Goal: Transaction & Acquisition: Purchase product/service

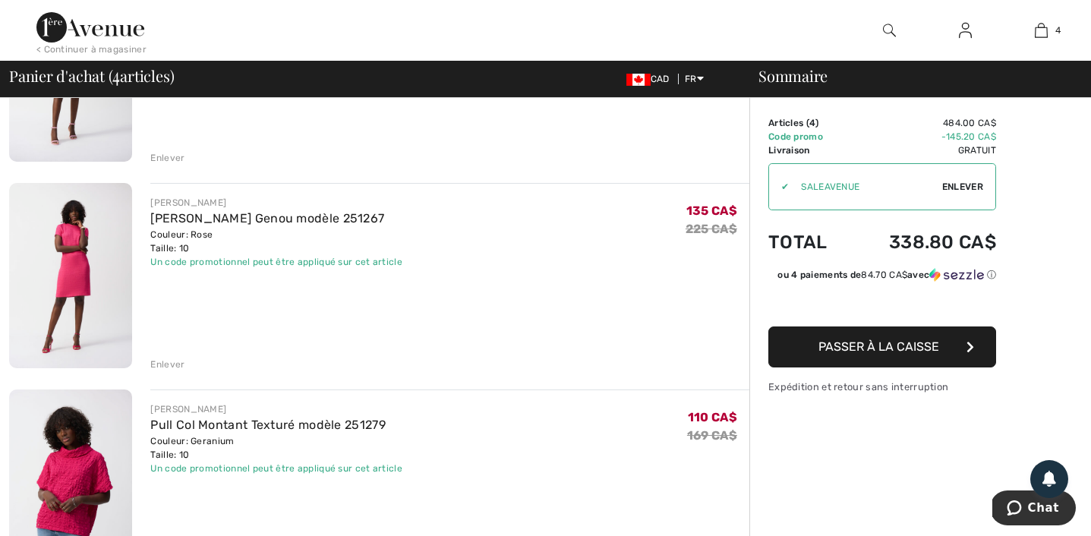
scroll to position [558, 0]
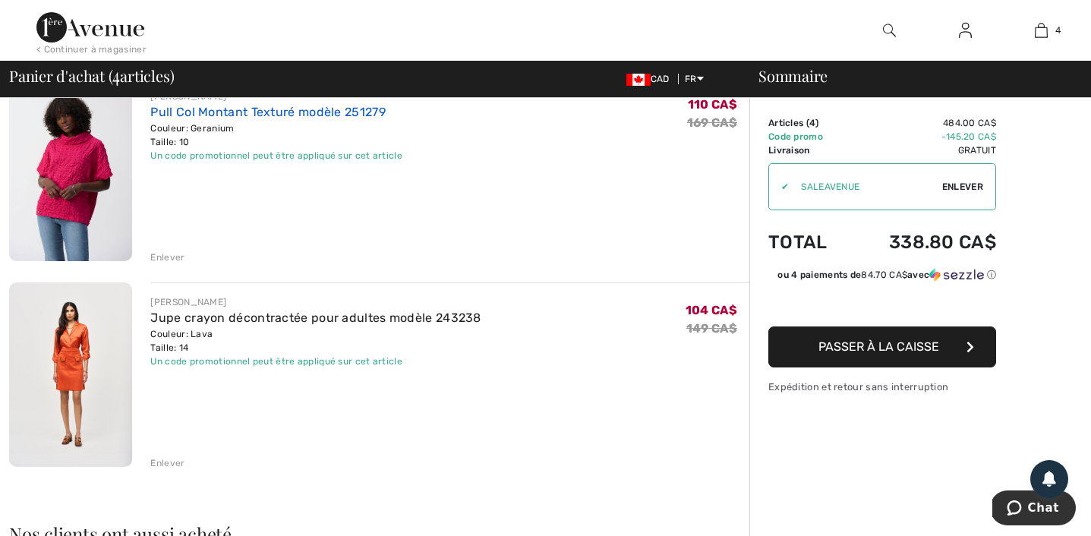
click at [206, 115] on link "Pull Col Montant Texturé modèle 251279" at bounding box center [267, 112] width 235 height 14
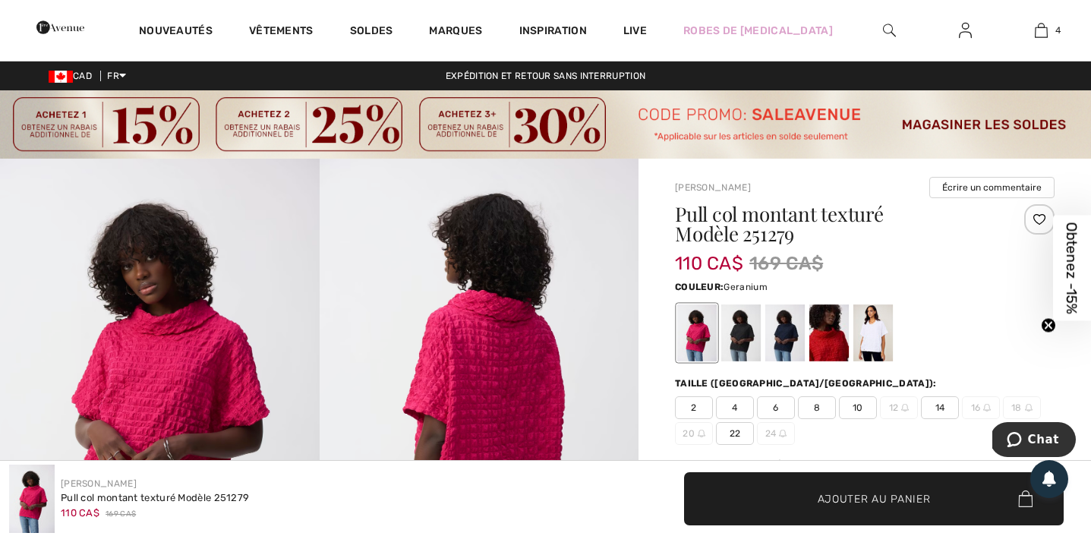
click at [178, 292] on img at bounding box center [159, 398] width 319 height 478
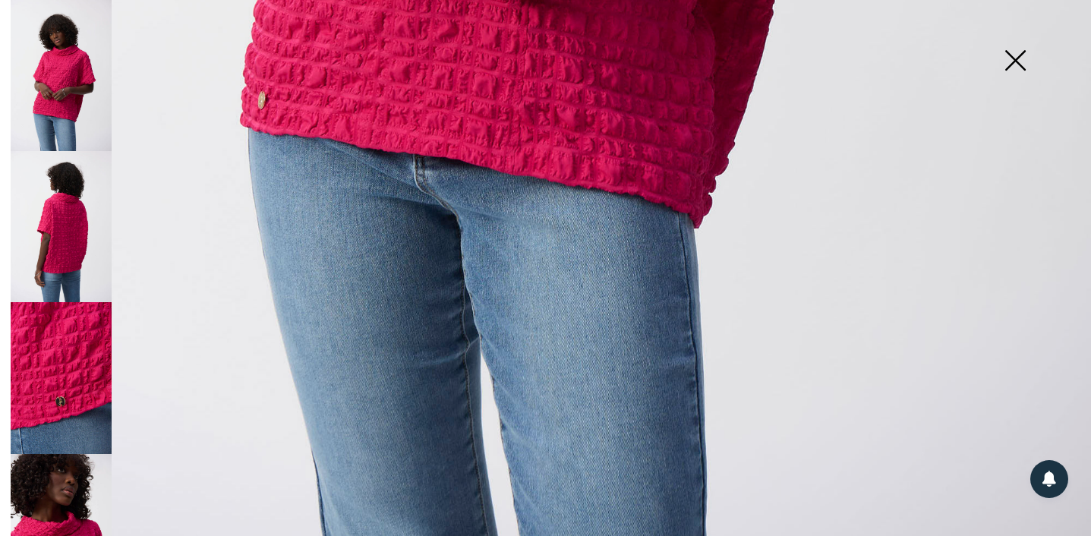
scroll to position [1098, 0]
click at [71, 473] on img at bounding box center [61, 529] width 101 height 151
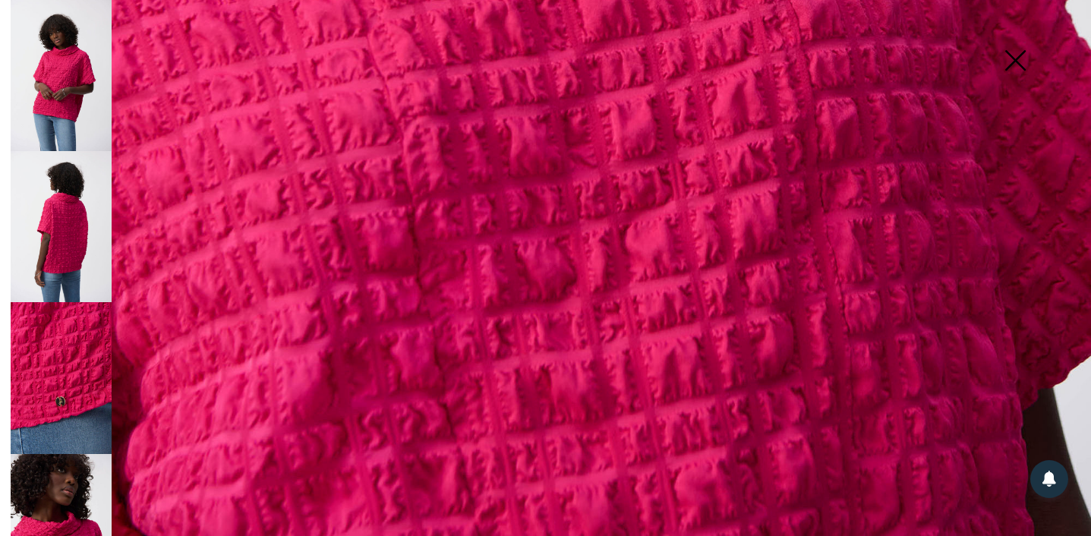
click at [1018, 63] on img at bounding box center [1015, 62] width 76 height 78
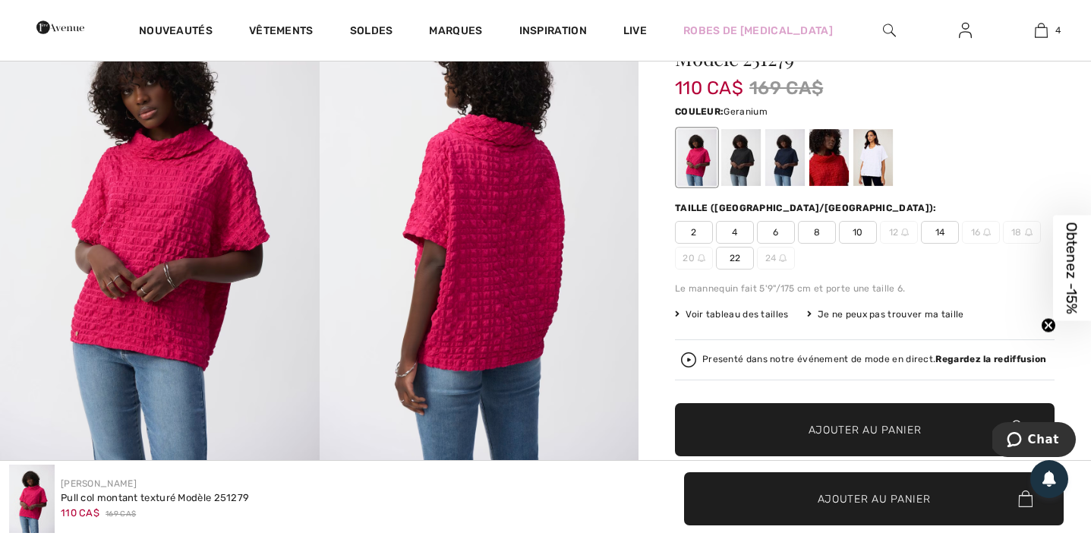
scroll to position [0, 0]
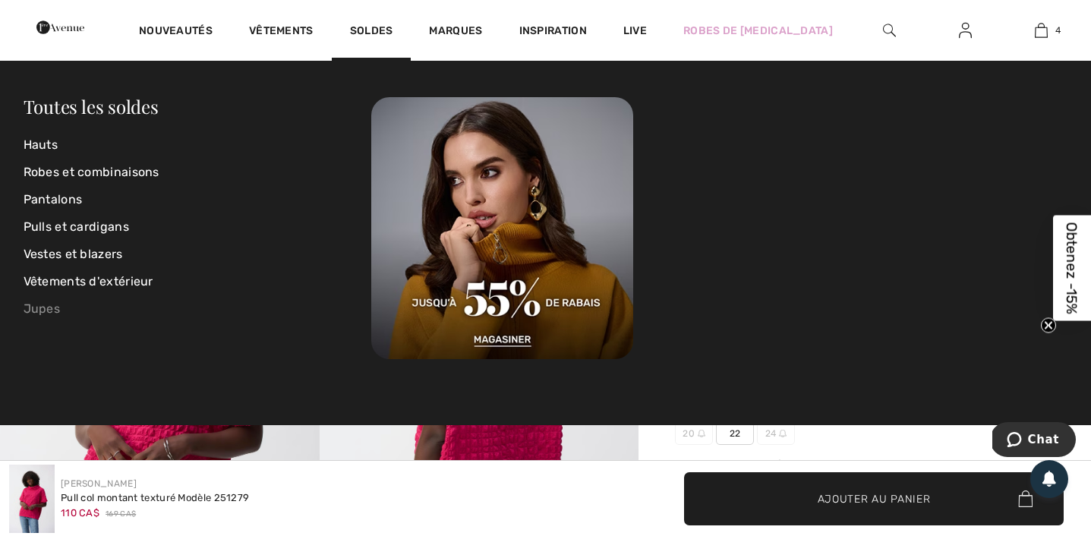
click at [49, 309] on link "Jupes" at bounding box center [198, 308] width 348 height 27
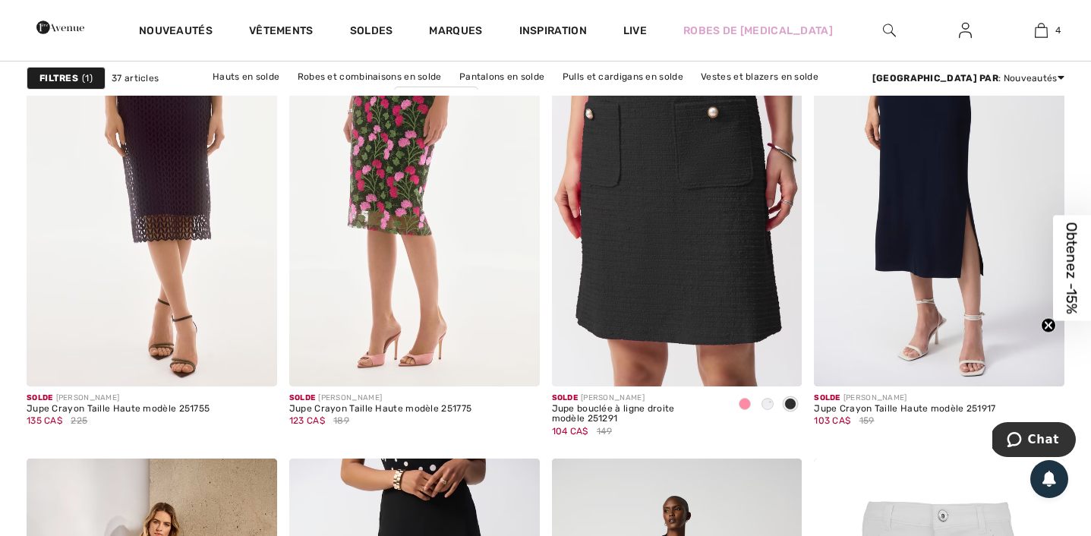
scroll to position [1232, 0]
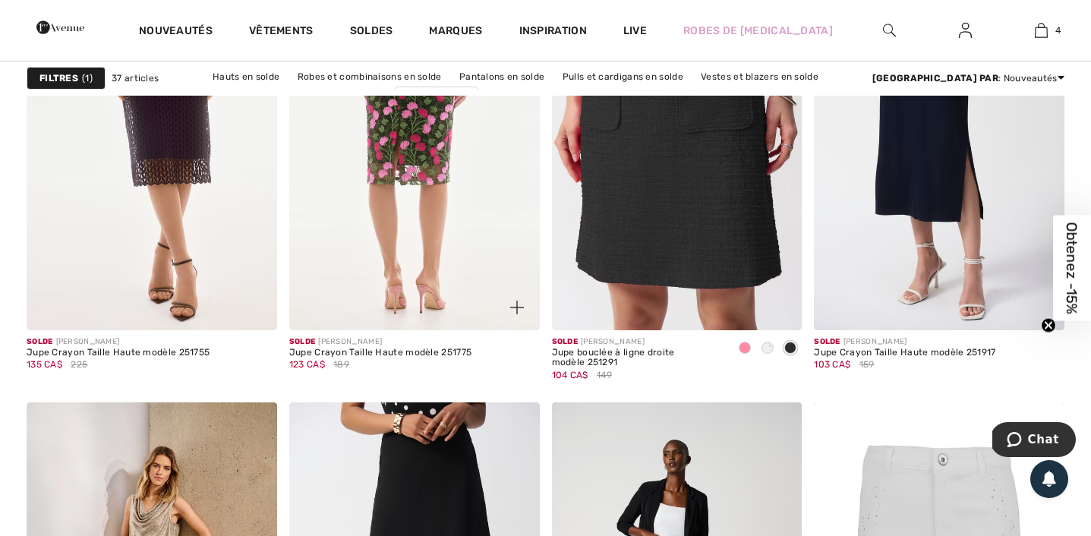
click at [389, 241] on img at bounding box center [414, 142] width 250 height 376
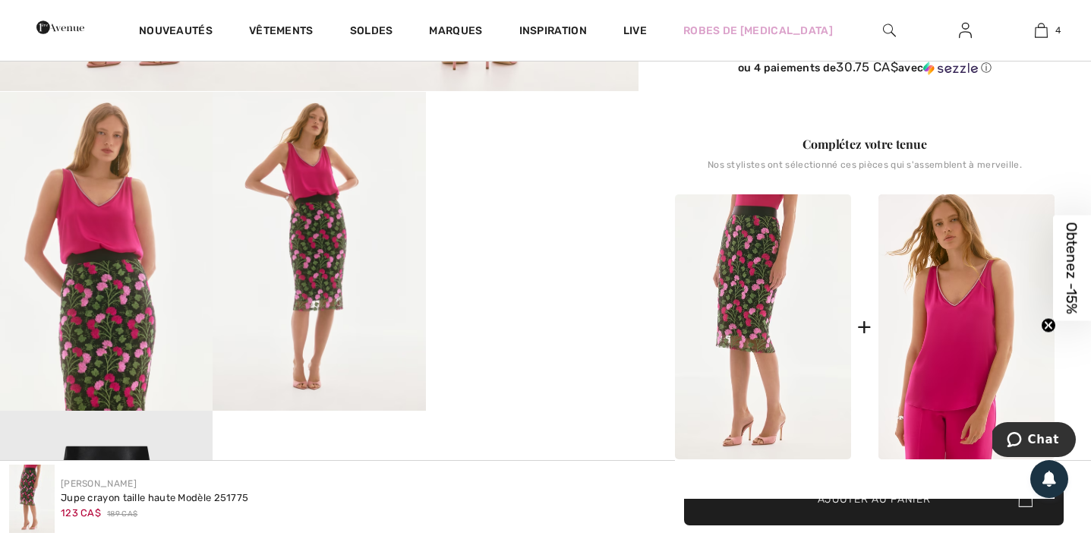
scroll to position [623, 0]
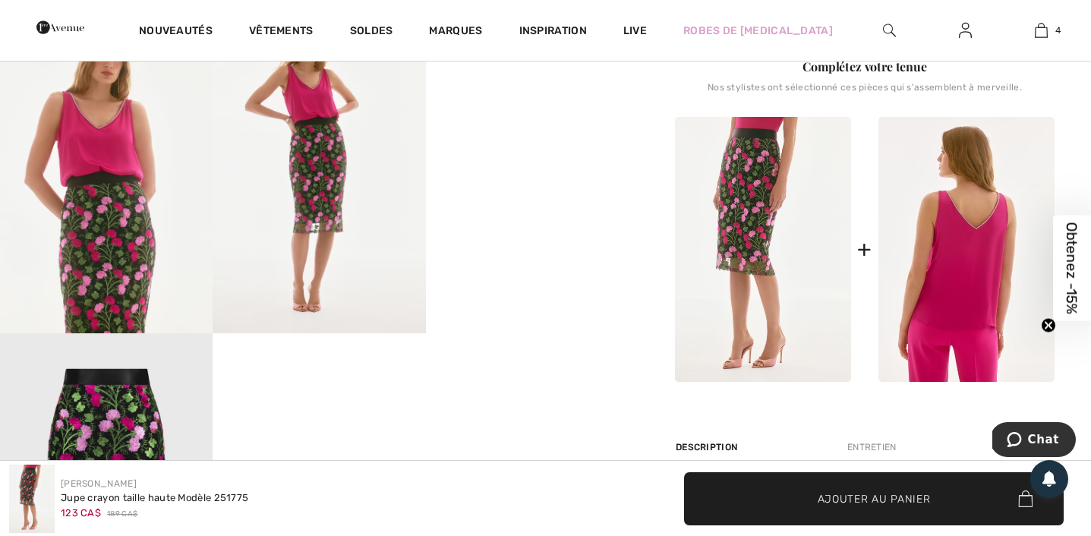
click at [949, 269] on img at bounding box center [966, 249] width 176 height 265
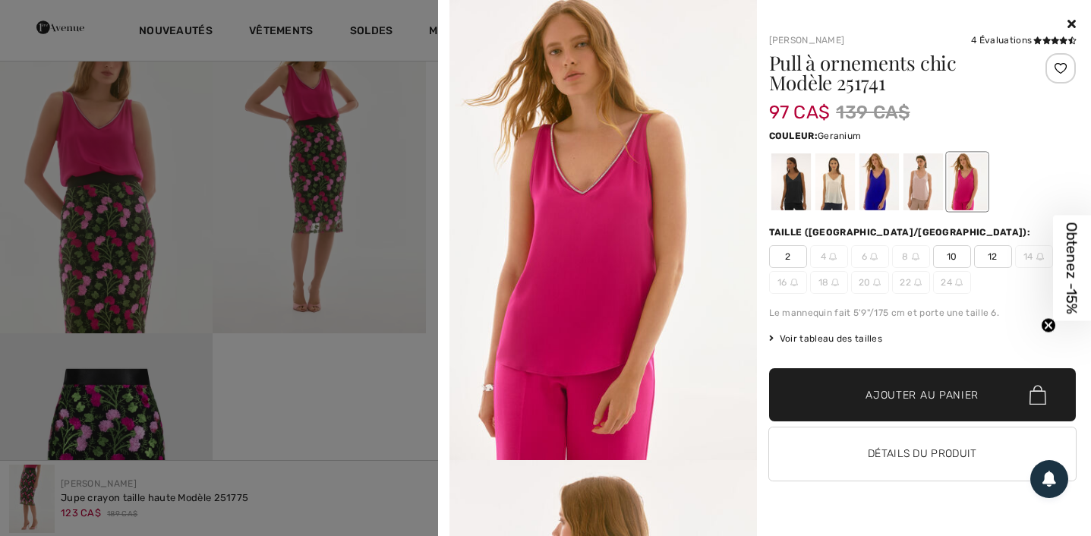
click at [392, 297] on div at bounding box center [545, 268] width 1091 height 536
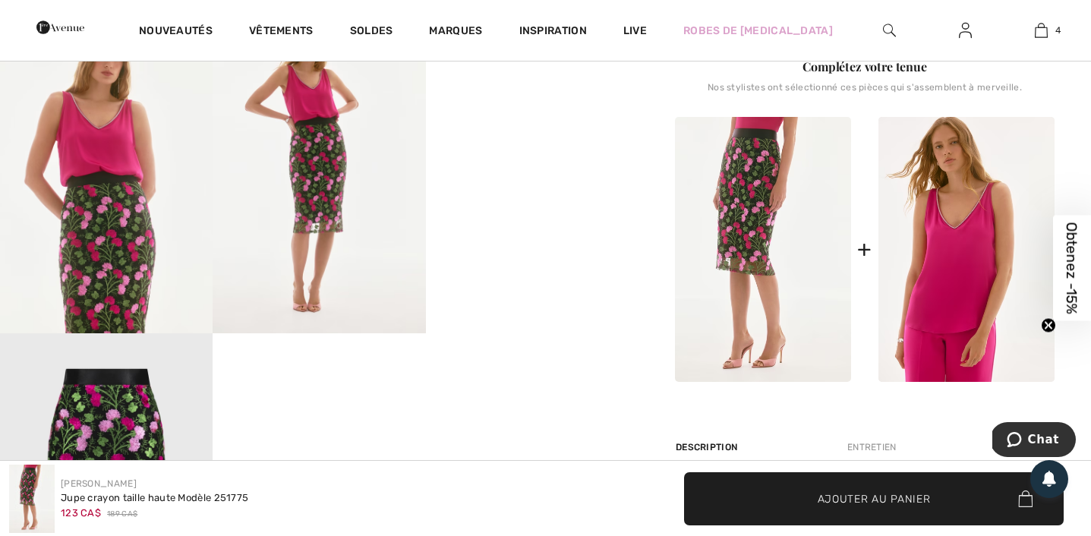
scroll to position [0, 0]
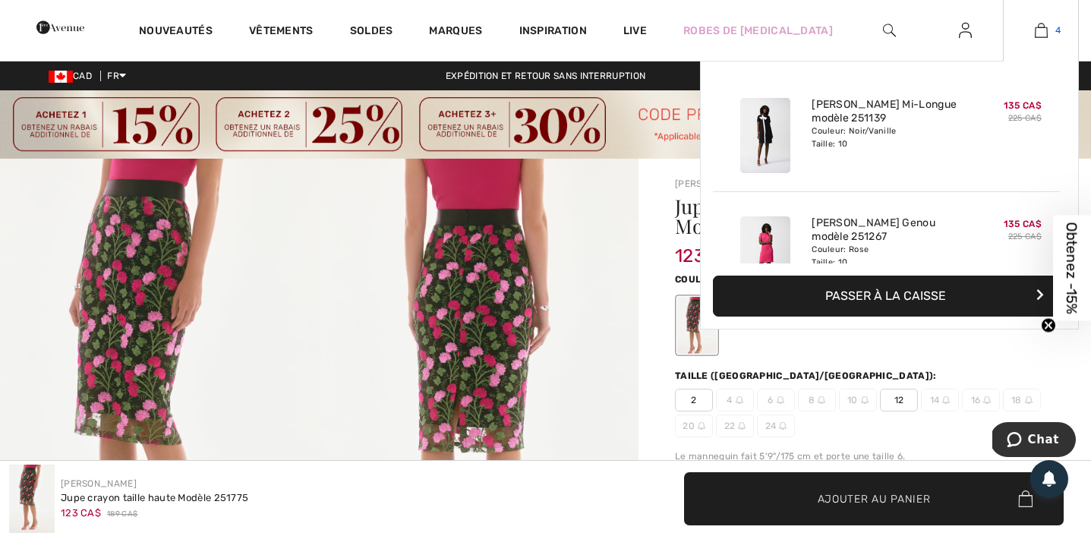
click at [1034, 30] on link "4" at bounding box center [1040, 30] width 74 height 18
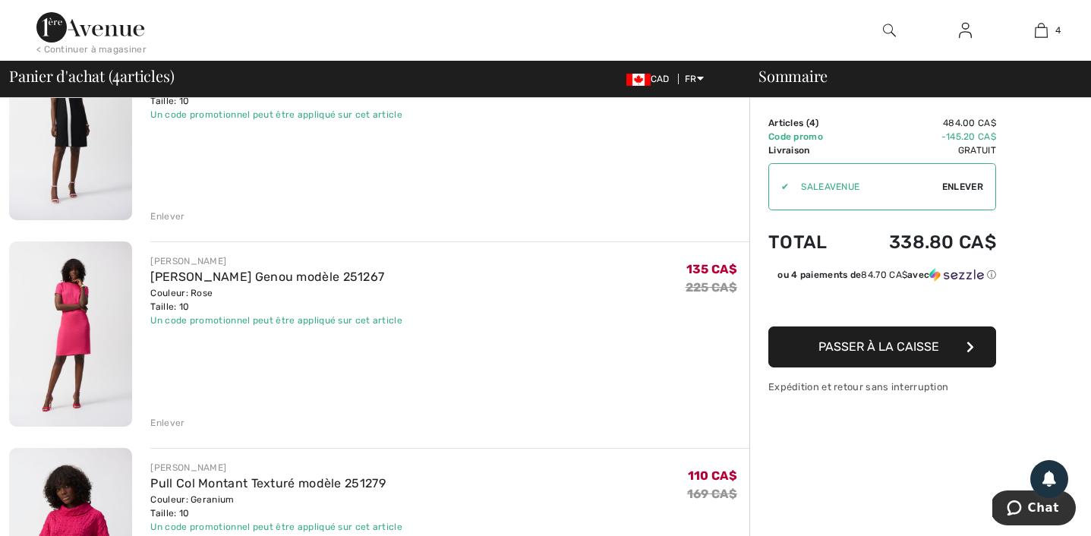
scroll to position [184, 0]
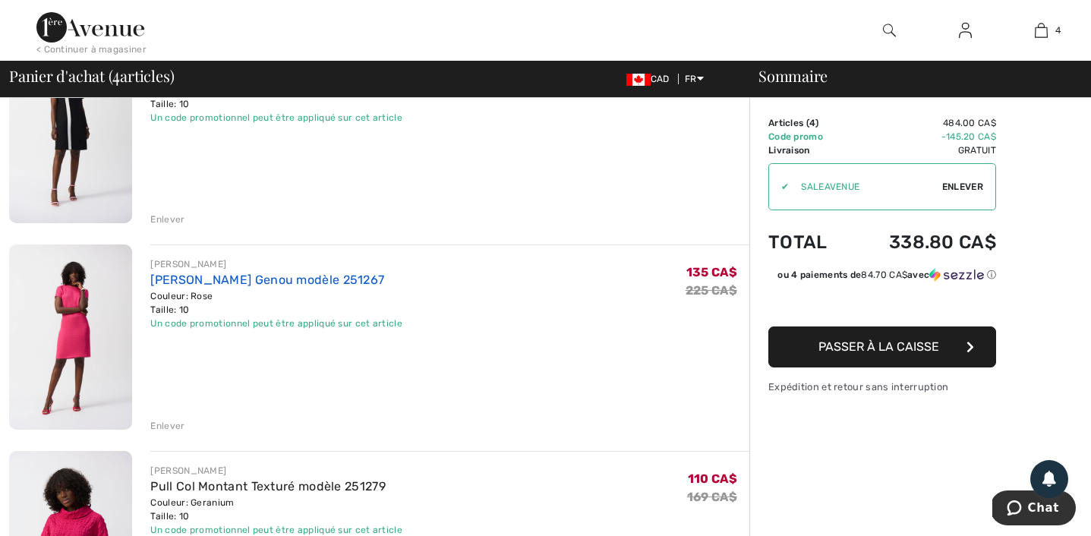
click at [209, 276] on link "[PERSON_NAME] Genou modèle 251267" at bounding box center [267, 279] width 234 height 14
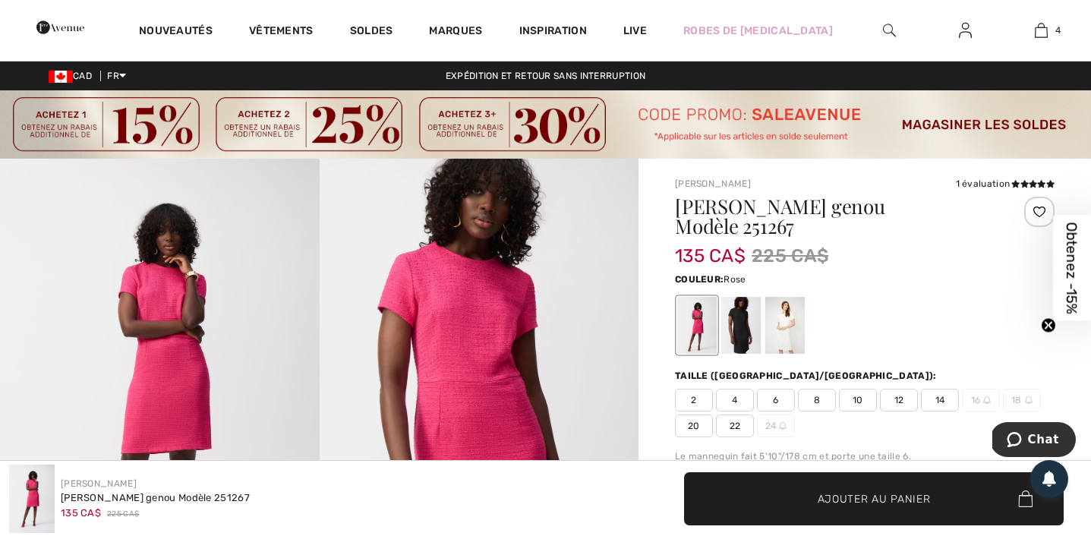
click at [230, 358] on img at bounding box center [159, 398] width 319 height 478
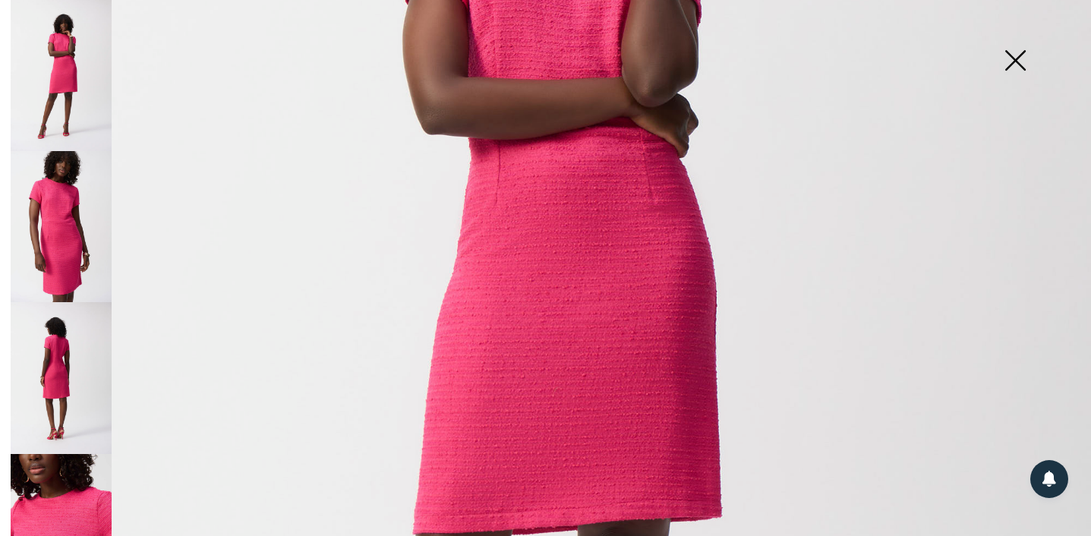
scroll to position [1098, 0]
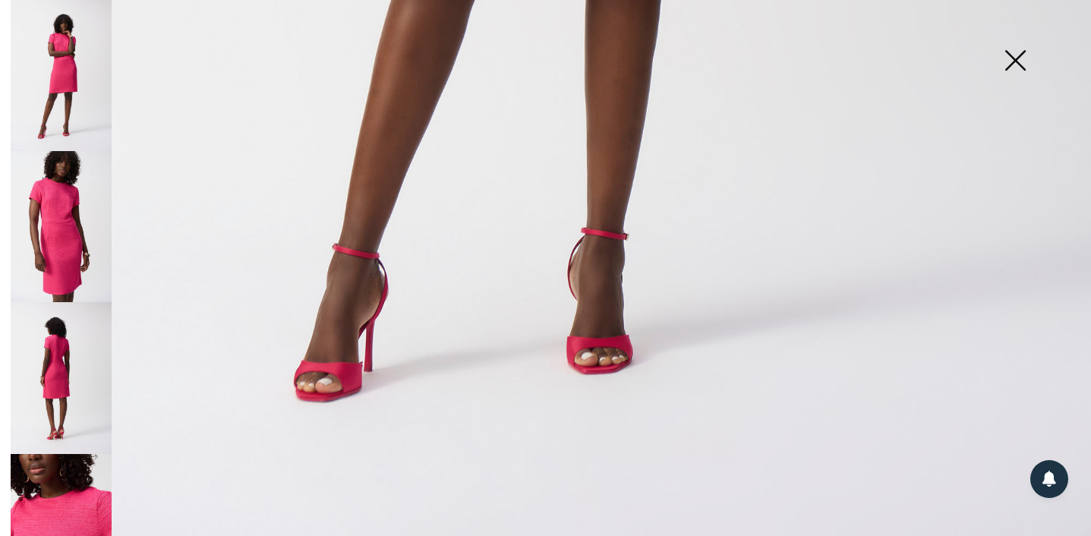
click at [75, 354] on img at bounding box center [61, 377] width 101 height 151
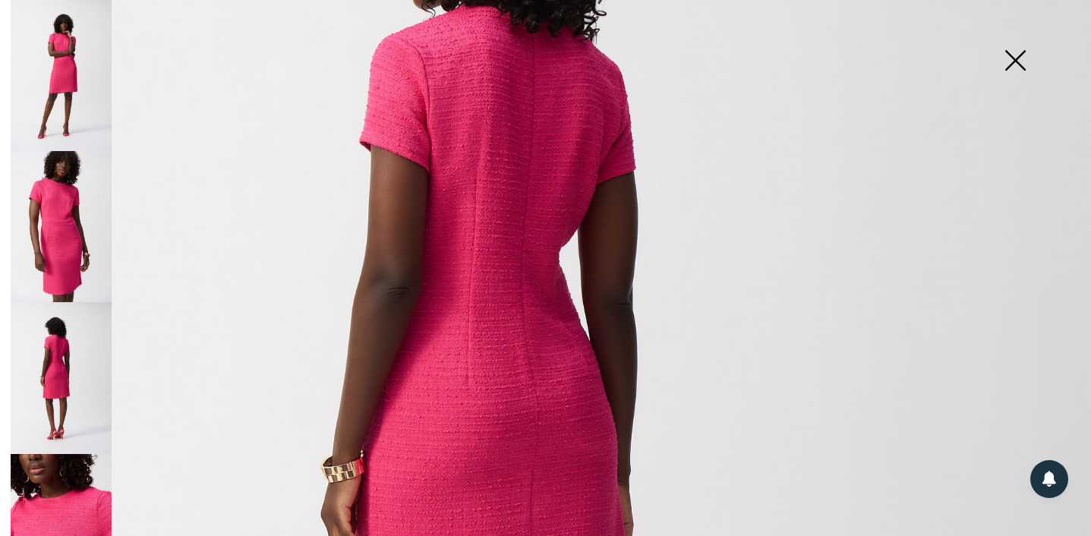
scroll to position [281, 0]
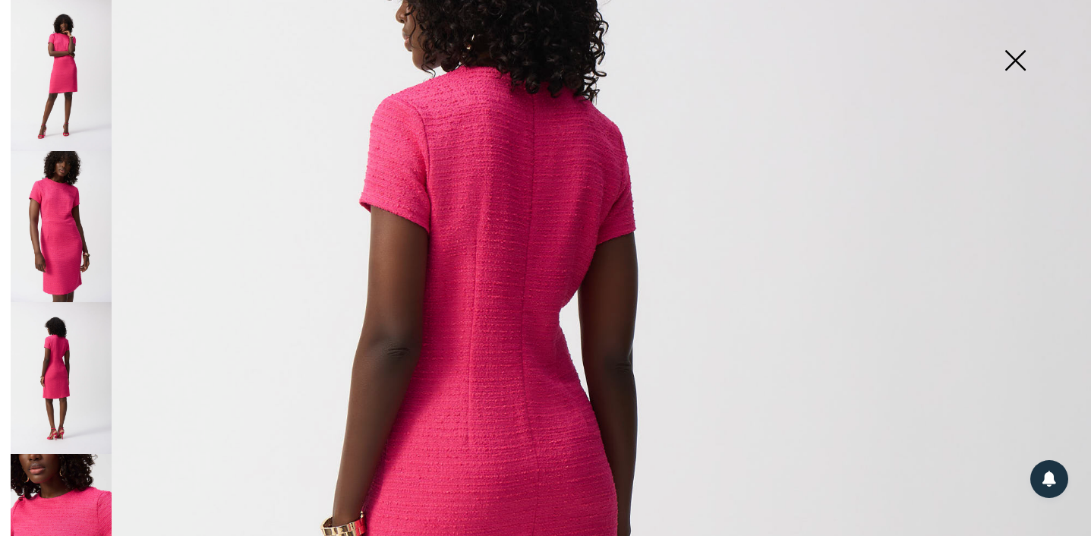
click at [1002, 49] on img at bounding box center [1015, 62] width 76 height 78
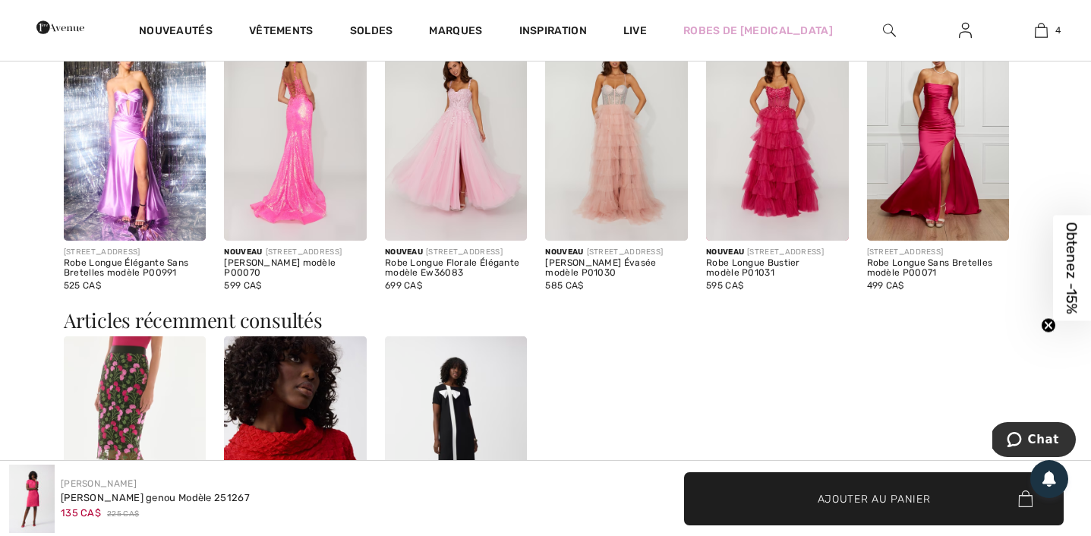
scroll to position [1609, 0]
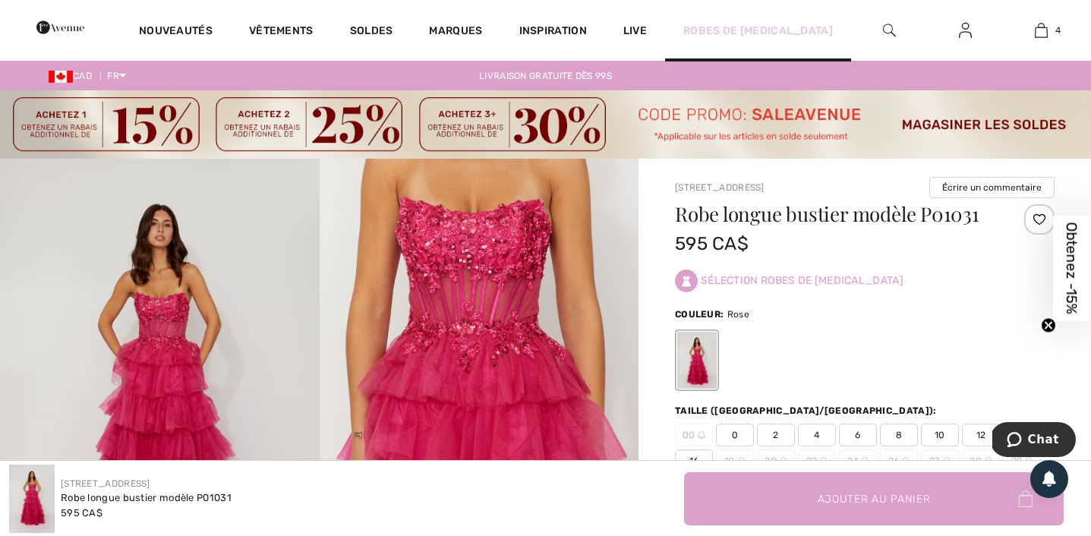
click at [778, 30] on link "Robes de bal" at bounding box center [758, 31] width 150 height 16
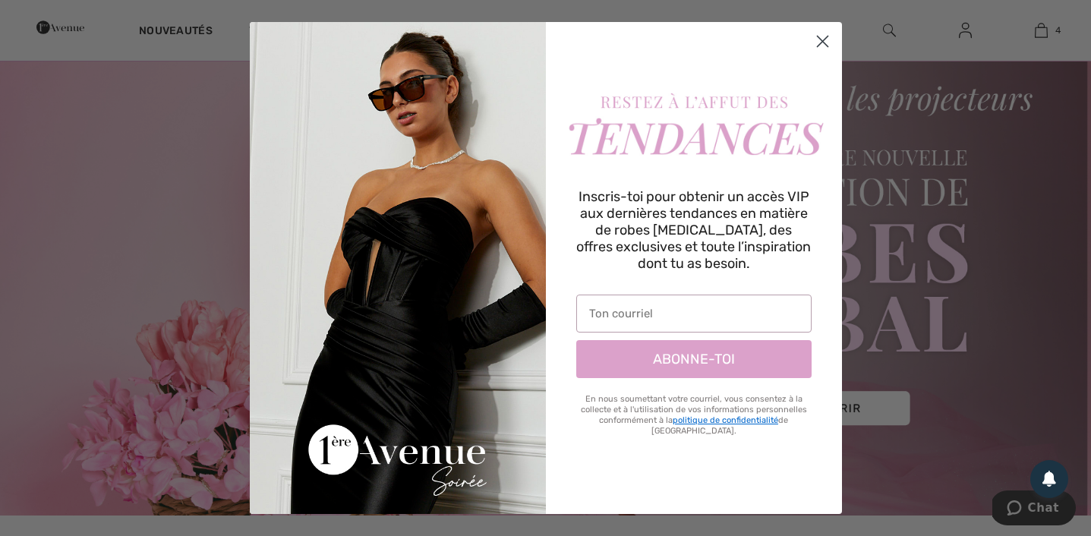
click at [818, 28] on icon "Close dialog" at bounding box center [822, 41] width 27 height 27
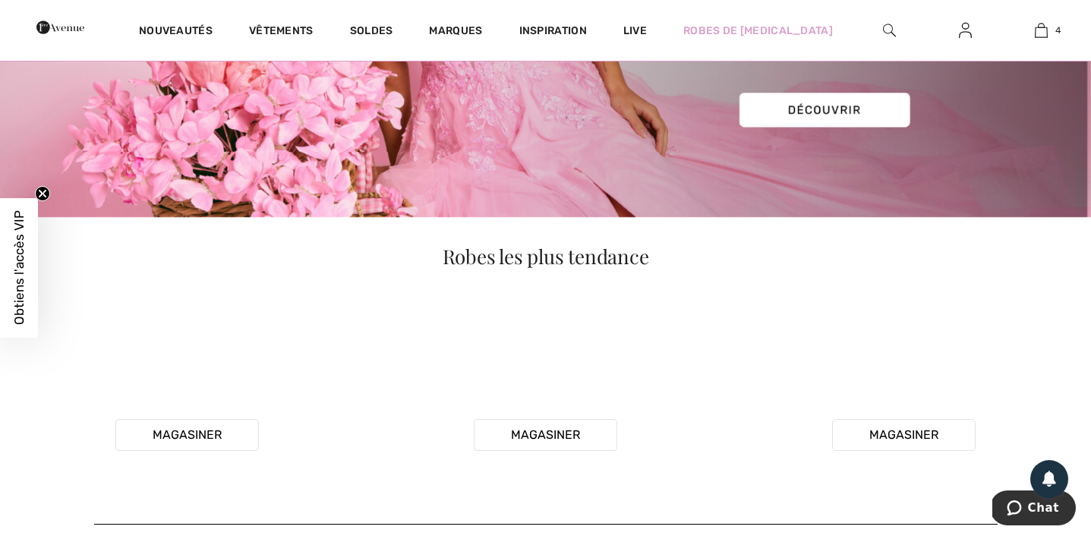
scroll to position [309, 0]
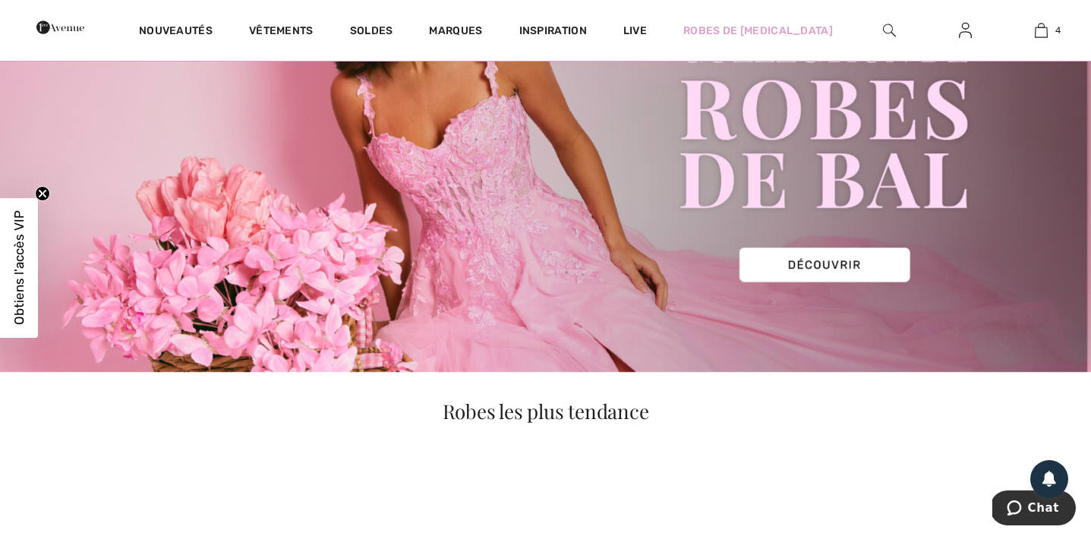
click at [602, 242] on img at bounding box center [545, 111] width 1091 height 523
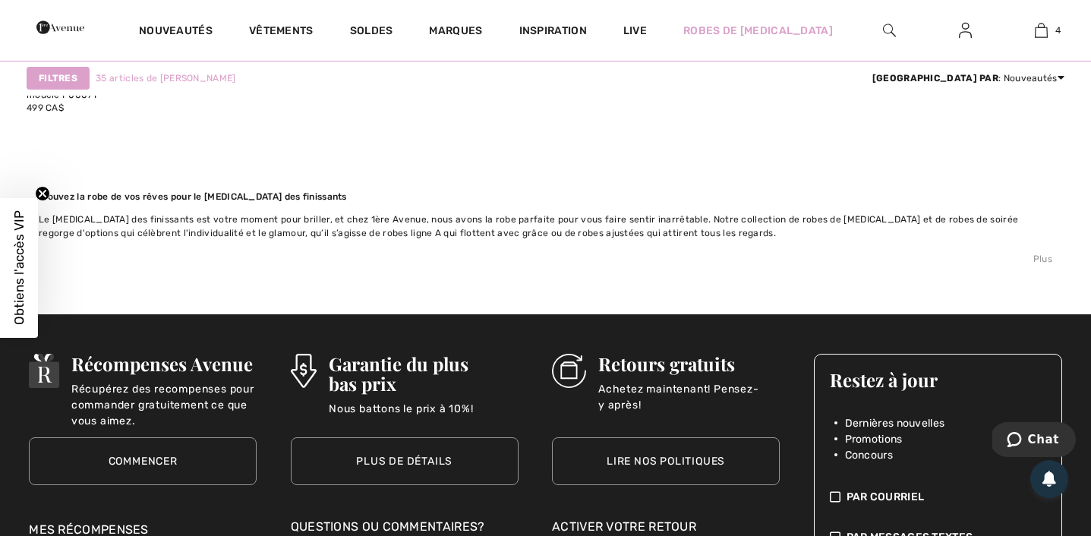
scroll to position [6243, 0]
